Goal: Information Seeking & Learning: Learn about a topic

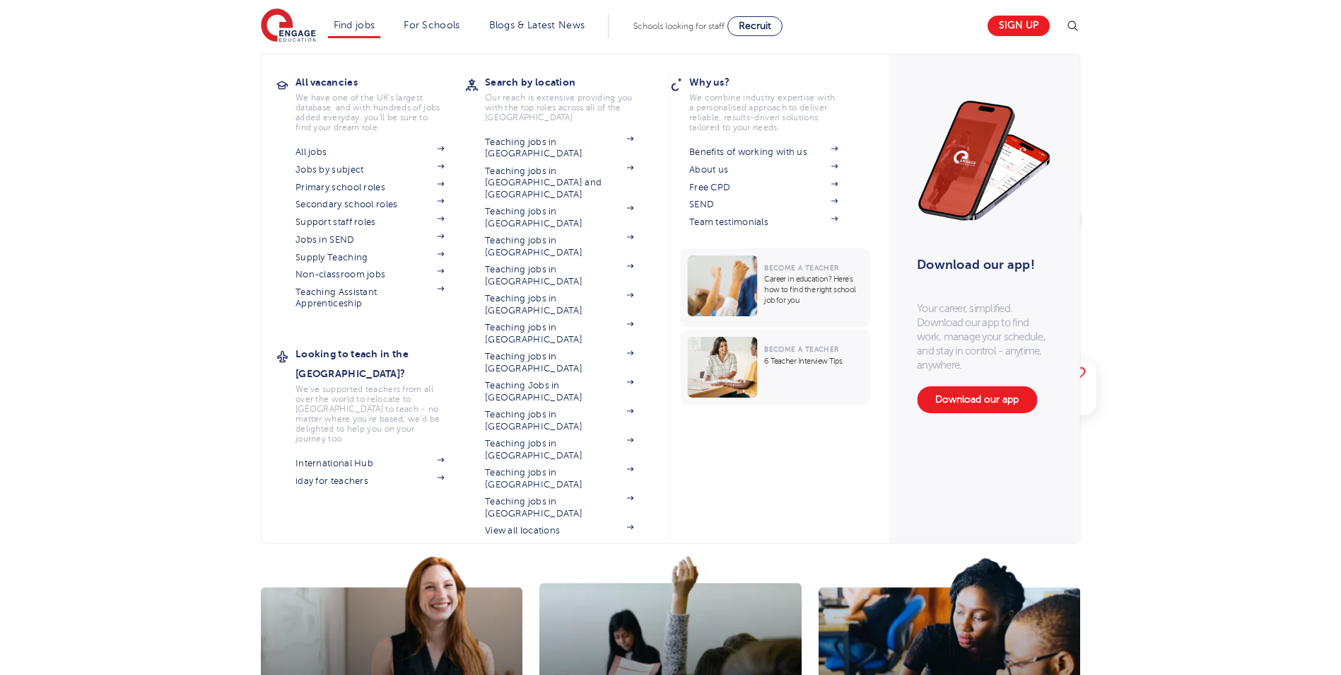
click at [349, 16] on li "Find jobs All vacancies We have one of the UK's largest database. and with hund…" at bounding box center [354, 26] width 53 height 24
click at [355, 22] on link "Find jobs" at bounding box center [355, 25] width 42 height 11
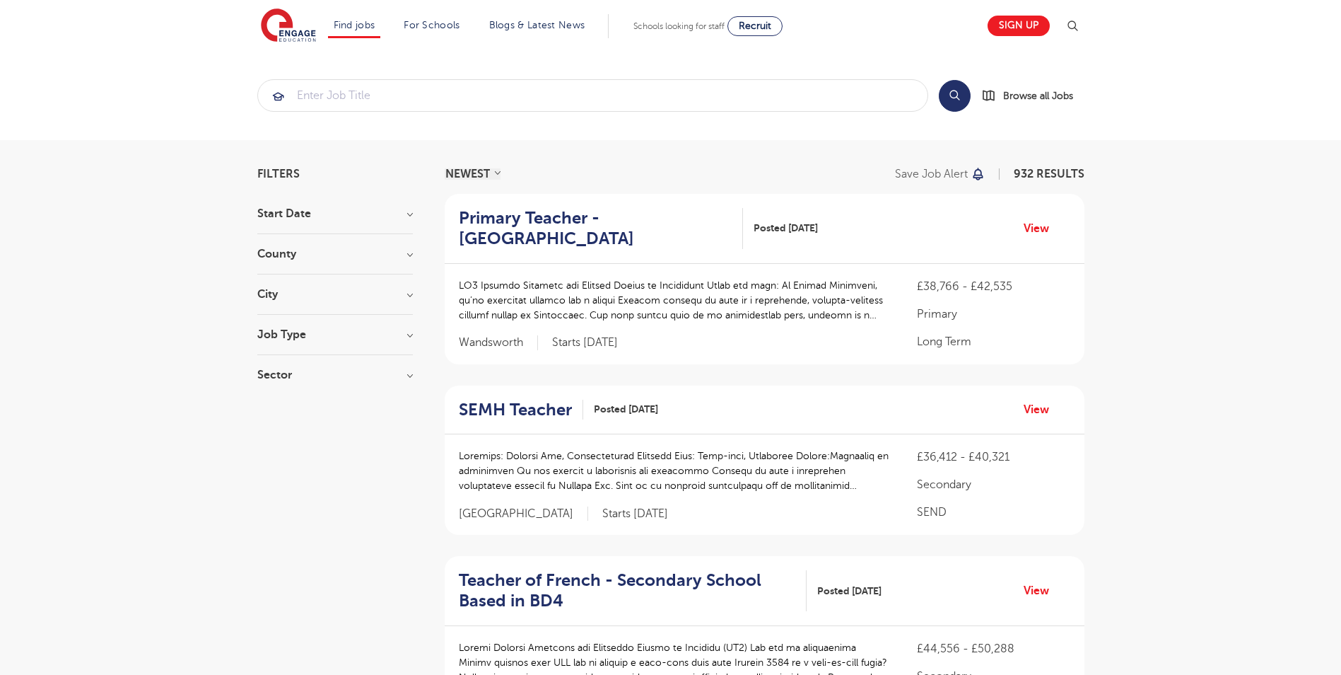
click at [344, 292] on h3 "City" at bounding box center [335, 293] width 156 height 11
click at [355, 250] on h3 "County" at bounding box center [335, 253] width 156 height 11
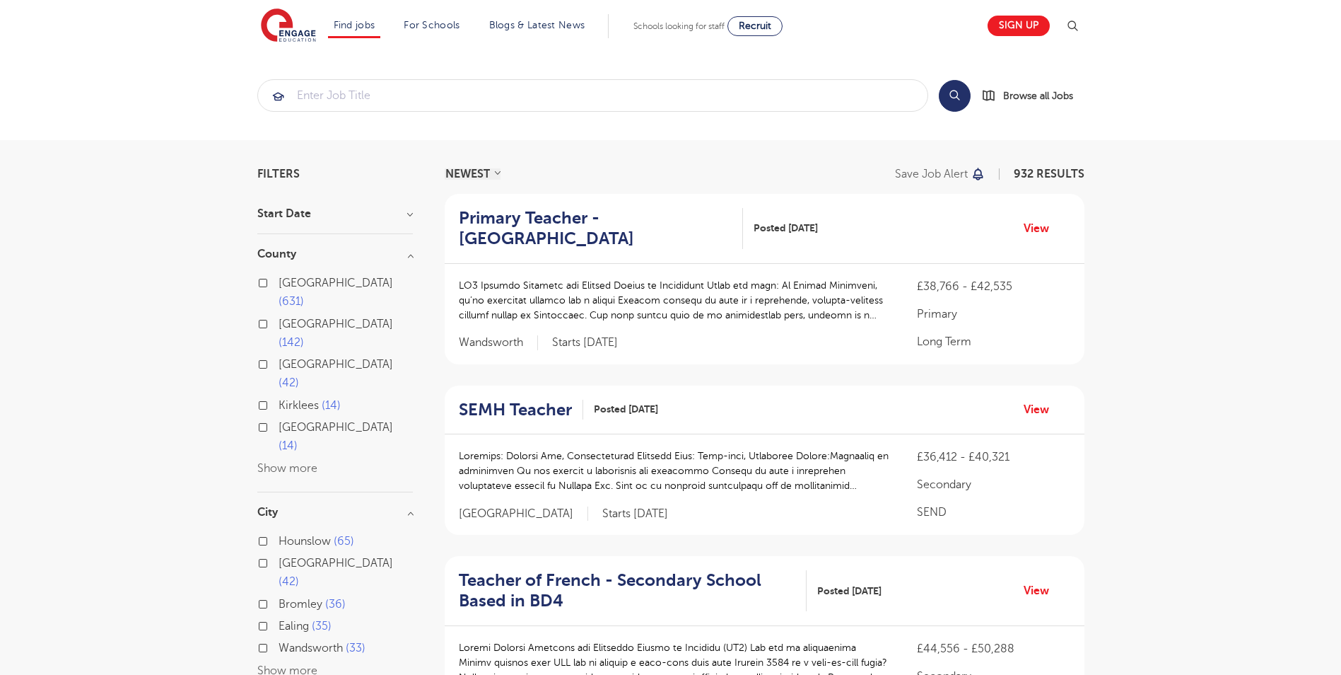
click at [291, 462] on button "Show more" at bounding box center [287, 468] width 60 height 13
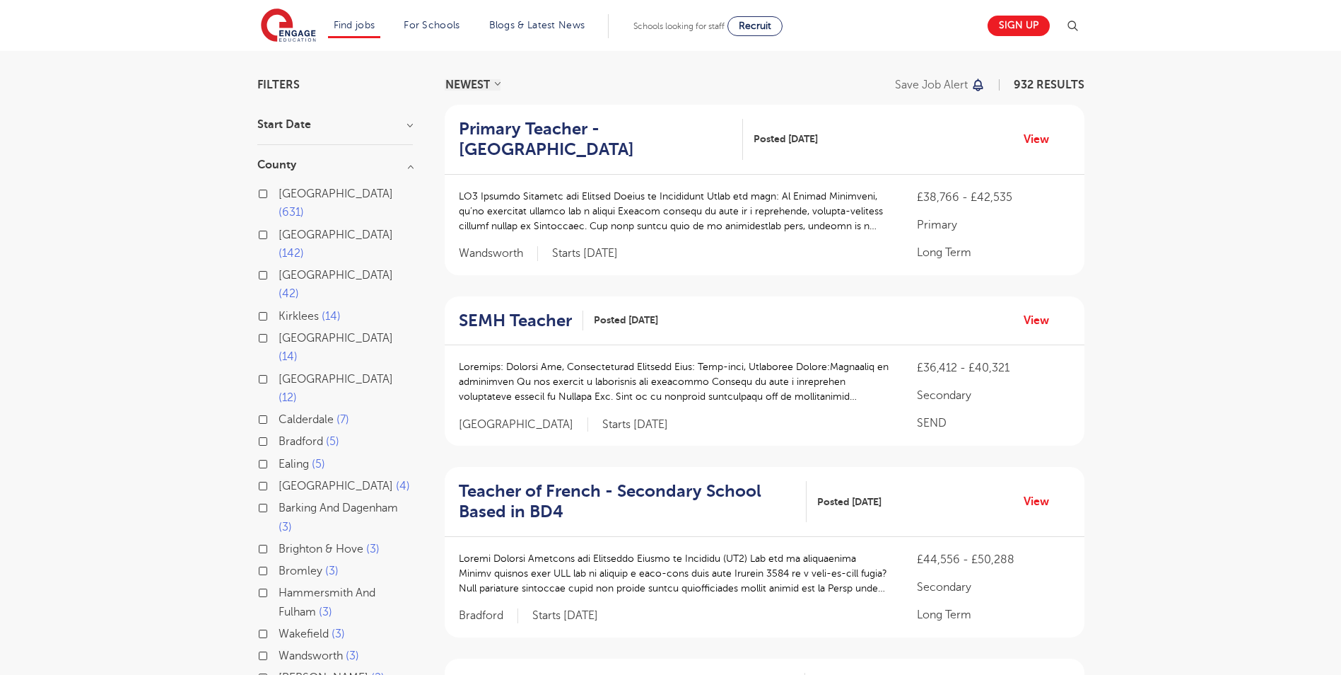
scroll to position [91, 0]
click at [407, 161] on h3 "County" at bounding box center [335, 163] width 156 height 11
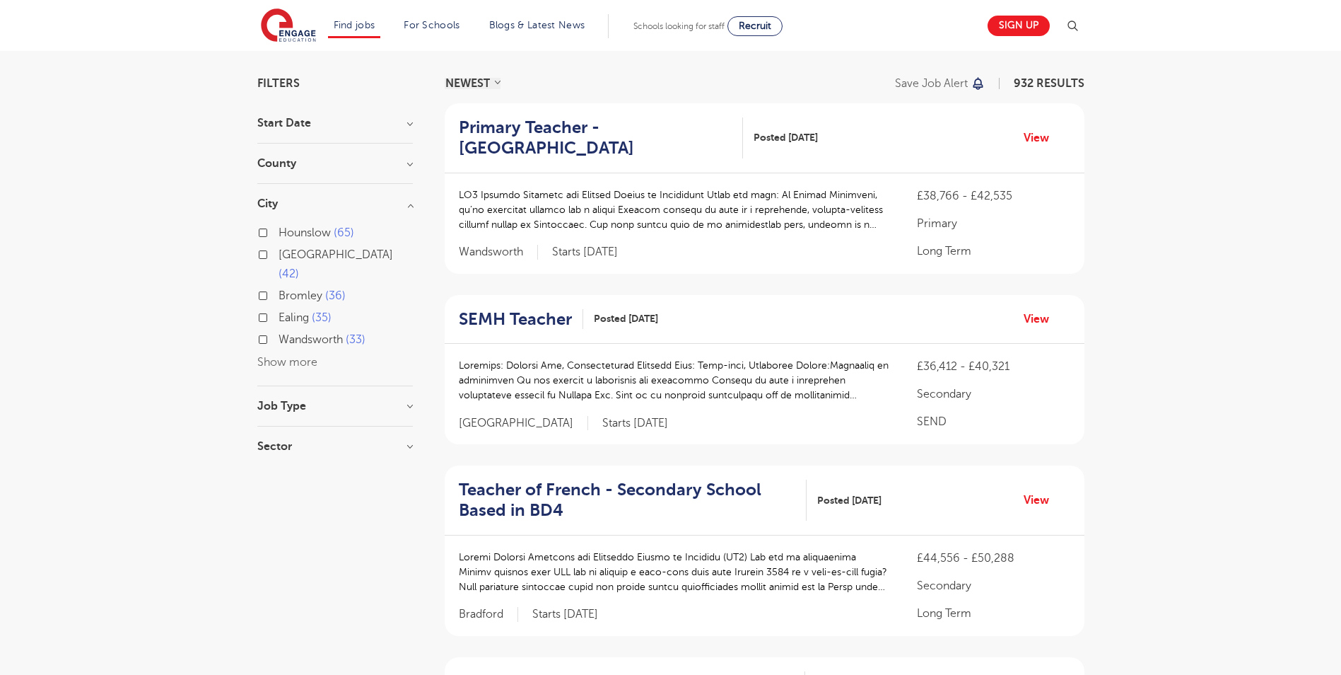
click at [398, 163] on h3 "County" at bounding box center [335, 163] width 156 height 11
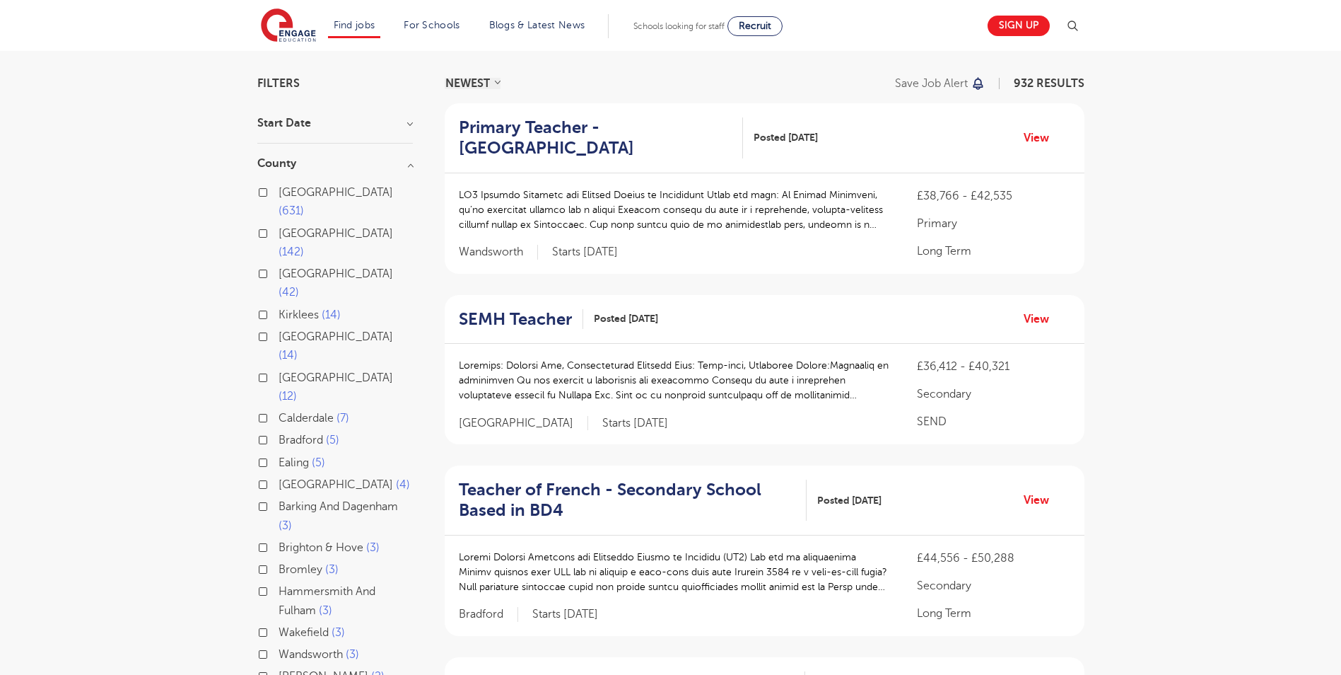
click at [279, 224] on label "[GEOGRAPHIC_DATA] 142" at bounding box center [346, 242] width 134 height 37
click at [279, 227] on input "[GEOGRAPHIC_DATA] 142" at bounding box center [283, 231] width 9 height 9
checkbox input "true"
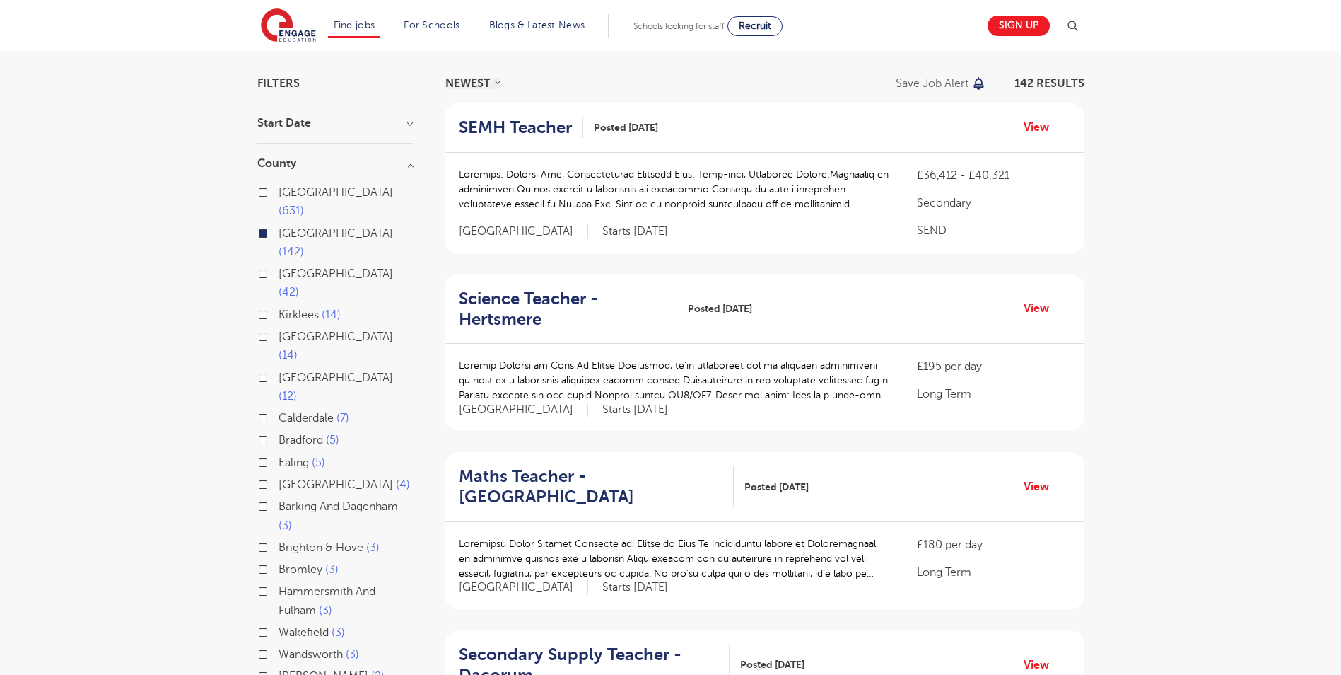
click at [491, 83] on select "NEWEST OLDEST" at bounding box center [473, 83] width 56 height 11
click at [409, 164] on h3 "County" at bounding box center [335, 163] width 156 height 11
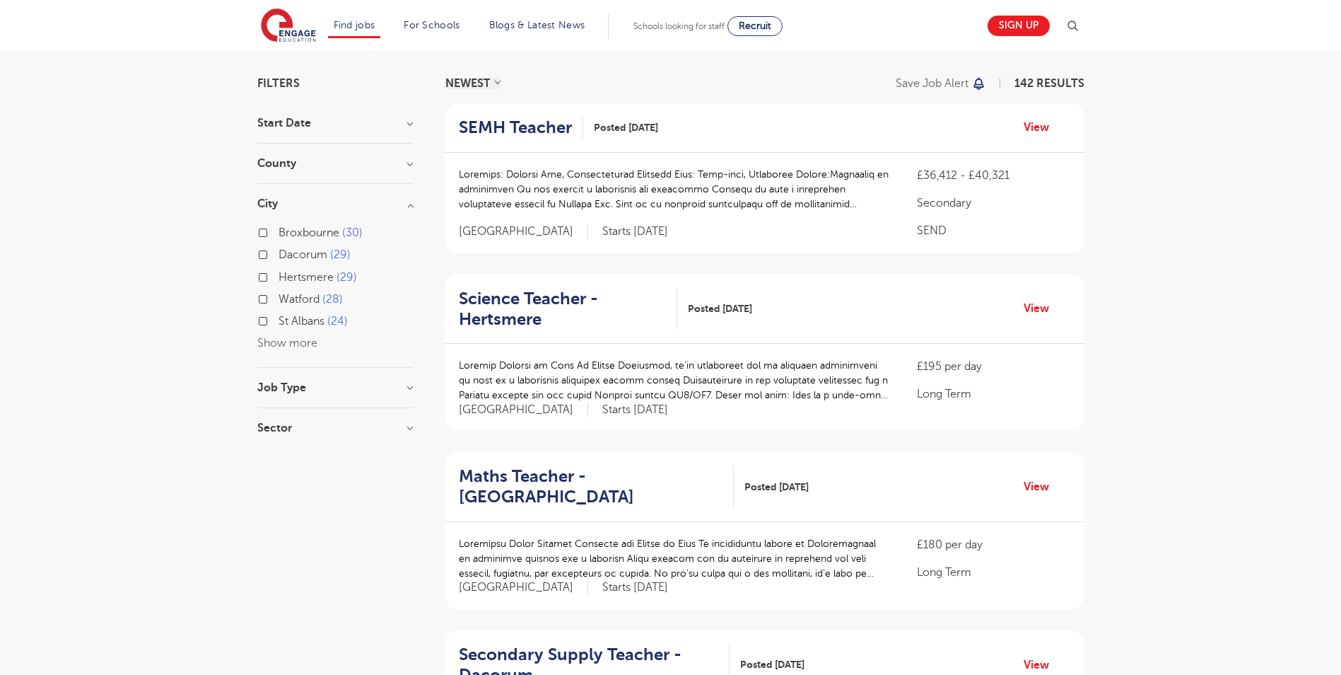
click at [384, 384] on h3 "Job Type" at bounding box center [335, 387] width 156 height 11
click at [412, 488] on h3 "Sector" at bounding box center [335, 485] width 156 height 11
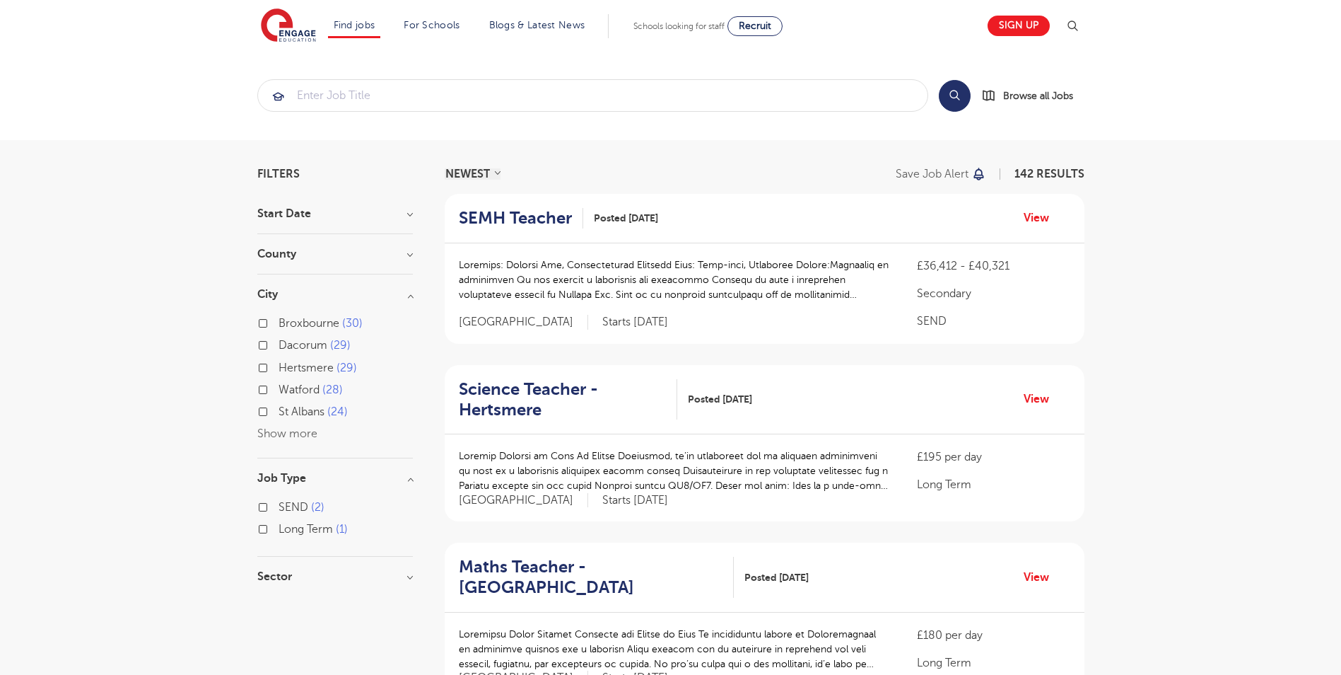
click at [309, 248] on h3 "County" at bounding box center [335, 253] width 156 height 11
